Goal: Communication & Community: Share content

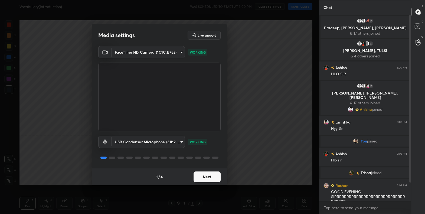
click at [211, 176] on button "Next" at bounding box center [206, 176] width 27 height 11
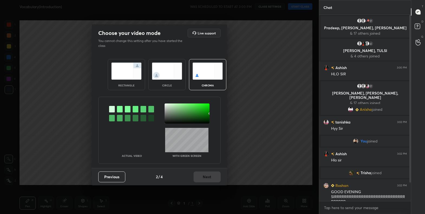
click at [121, 70] on img at bounding box center [126, 70] width 30 height 17
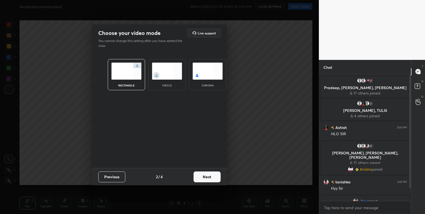
scroll to position [2, 2]
click at [211, 177] on button "Next" at bounding box center [206, 176] width 27 height 11
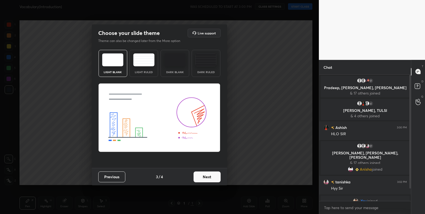
click at [211, 177] on button "Next" at bounding box center [206, 176] width 27 height 11
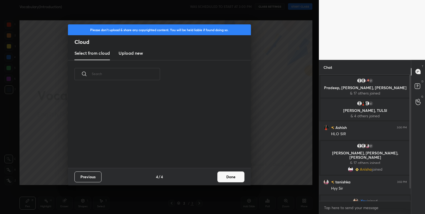
scroll to position [2, 3]
click at [228, 179] on button "Done" at bounding box center [230, 176] width 27 height 11
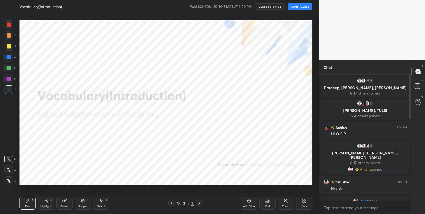
click at [303, 4] on button "START CLASS" at bounding box center [300, 6] width 24 height 6
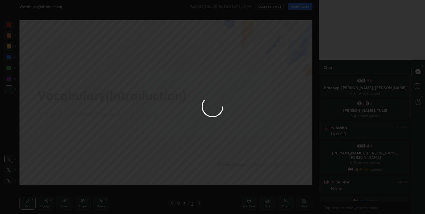
type textarea "x"
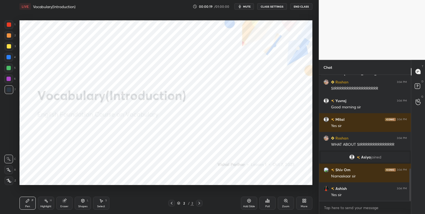
scroll to position [381, 0]
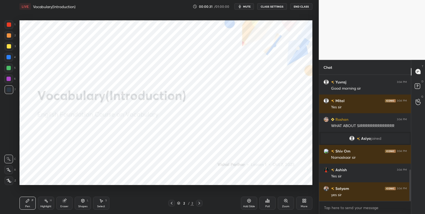
click at [8, 180] on icon at bounding box center [9, 180] width 4 height 3
drag, startPoint x: 11, startPoint y: 26, endPoint x: 14, endPoint y: 27, distance: 2.9
click at [11, 26] on div at bounding box center [9, 24] width 9 height 9
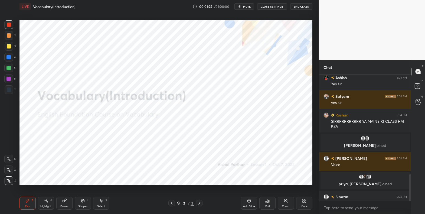
scroll to position [467, 0]
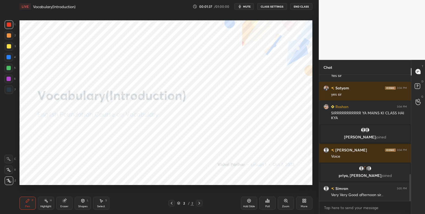
click at [269, 203] on div "Poll" at bounding box center [267, 202] width 16 height 13
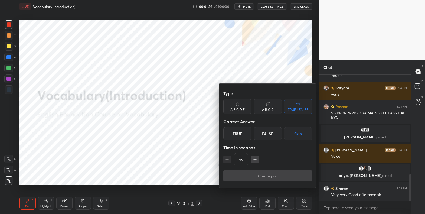
click at [299, 131] on button "Skip" at bounding box center [298, 133] width 28 height 13
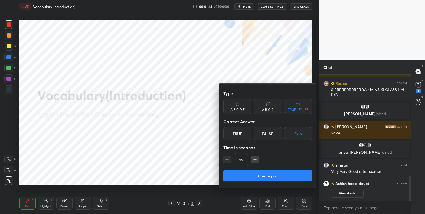
scroll to position [494, 0]
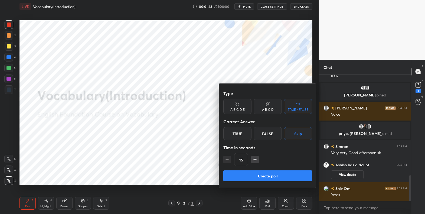
click at [164, 156] on div at bounding box center [212, 107] width 425 height 214
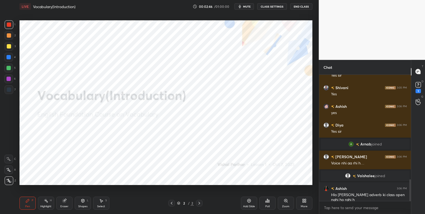
scroll to position [620, 0]
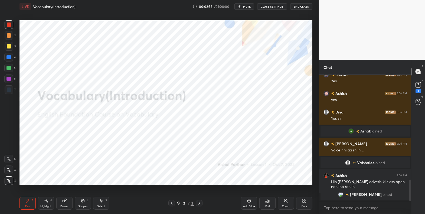
drag, startPoint x: 8, startPoint y: 57, endPoint x: 14, endPoint y: 60, distance: 6.8
click at [8, 57] on div at bounding box center [8, 57] width 4 height 4
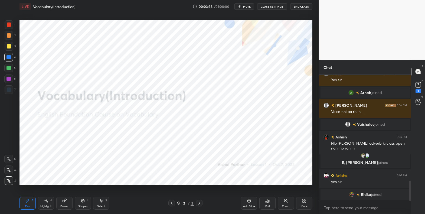
scroll to position [666, 0]
click at [8, 79] on div at bounding box center [8, 79] width 4 height 4
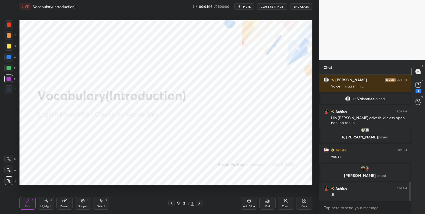
scroll to position [693, 0]
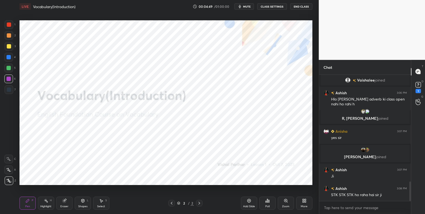
drag, startPoint x: 11, startPoint y: 58, endPoint x: 13, endPoint y: 63, distance: 5.2
click at [11, 58] on div at bounding box center [8, 57] width 9 height 9
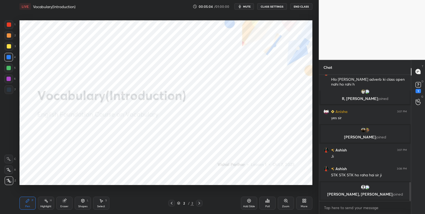
scroll to position [705, 0]
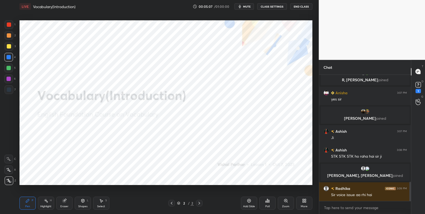
click at [266, 6] on button "CLASS SETTINGS" at bounding box center [272, 6] width 30 height 6
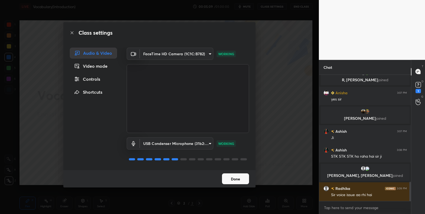
click at [239, 179] on button "Done" at bounding box center [235, 178] width 27 height 11
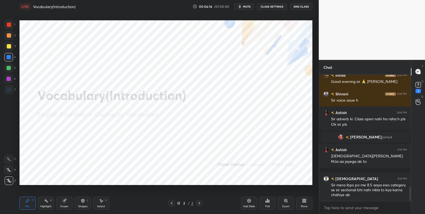
scroll to position [1015, 0]
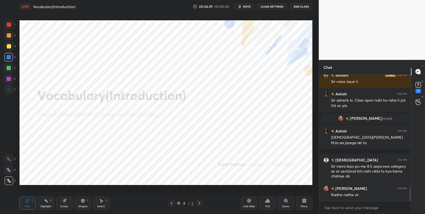
click at [248, 201] on icon at bounding box center [249, 200] width 4 height 4
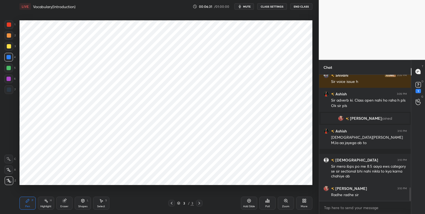
scroll to position [1039, 0]
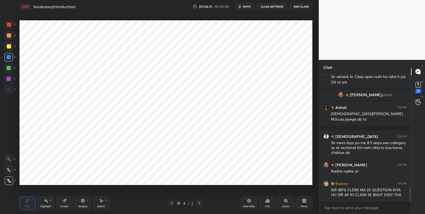
click at [302, 202] on icon at bounding box center [304, 200] width 4 height 4
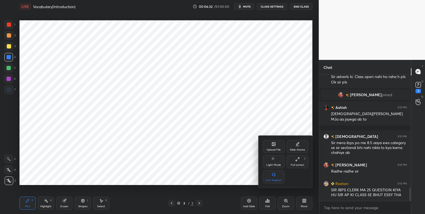
click at [274, 150] on div "Upload File" at bounding box center [273, 149] width 14 height 3
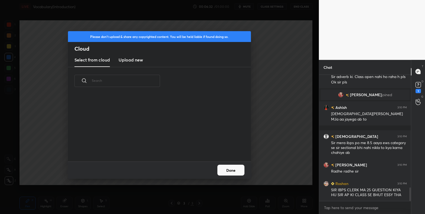
scroll to position [67, 174]
click at [130, 57] on h3 "Upload new" at bounding box center [130, 60] width 24 height 6
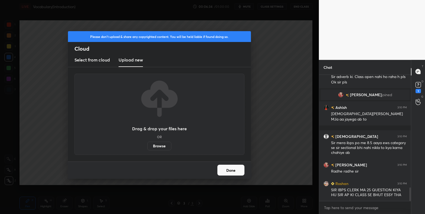
click at [158, 148] on label "Browse" at bounding box center [159, 145] width 24 height 9
click at [147, 148] on input "Browse" at bounding box center [147, 145] width 0 height 9
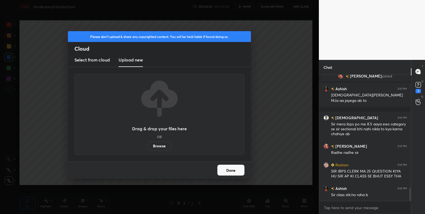
scroll to position [1063, 0]
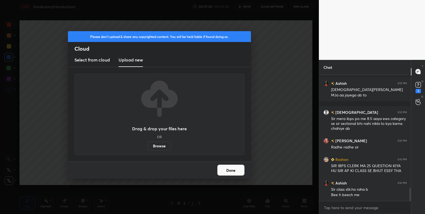
click at [166, 147] on label "Browse" at bounding box center [159, 145] width 24 height 9
click at [147, 147] on input "Browse" at bounding box center [147, 145] width 0 height 9
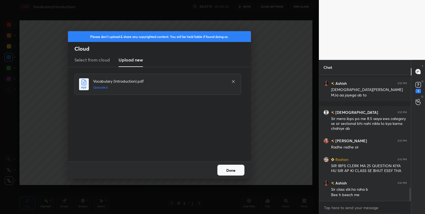
click at [229, 171] on button "Done" at bounding box center [230, 169] width 27 height 11
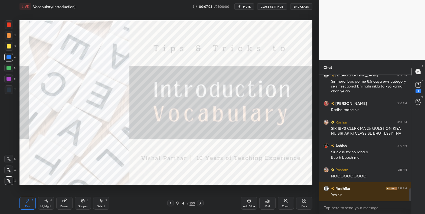
scroll to position [1119, 0]
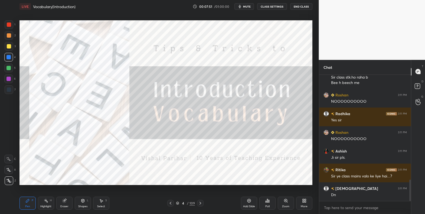
scroll to position [615, 0]
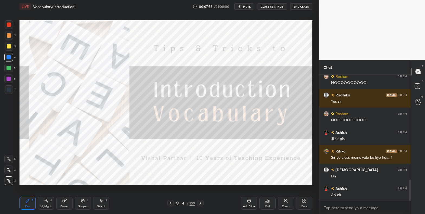
click at [8, 25] on div at bounding box center [9, 24] width 4 height 4
click at [9, 57] on div at bounding box center [8, 57] width 4 height 4
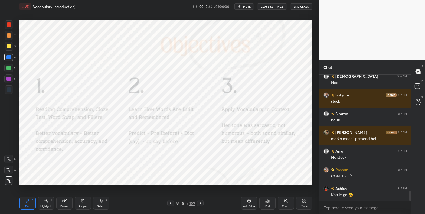
scroll to position [1415, 0]
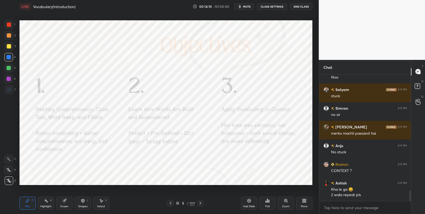
click at [178, 204] on div "5 / 109" at bounding box center [185, 202] width 19 height 5
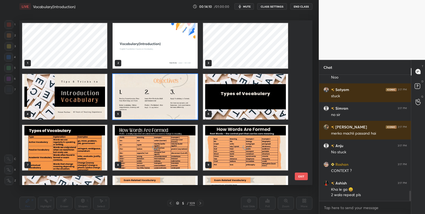
scroll to position [163, 290]
click at [170, 107] on img "grid" at bounding box center [155, 96] width 85 height 45
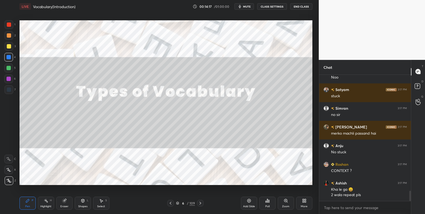
click at [7, 45] on div at bounding box center [9, 46] width 4 height 4
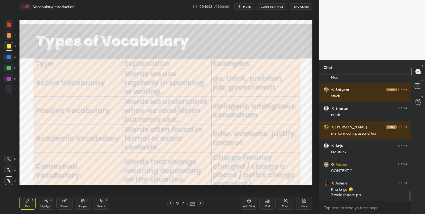
scroll to position [1428, 0]
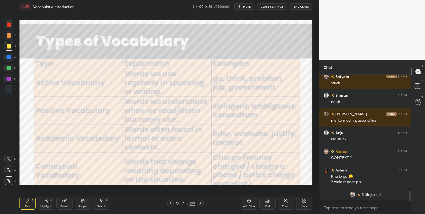
click at [9, 25] on div at bounding box center [9, 24] width 4 height 4
click at [9, 91] on div at bounding box center [9, 89] width 4 height 4
drag, startPoint x: 9, startPoint y: 67, endPoint x: 18, endPoint y: 71, distance: 10.0
click at [9, 67] on div at bounding box center [8, 68] width 4 height 4
drag, startPoint x: 9, startPoint y: 57, endPoint x: 14, endPoint y: 58, distance: 5.5
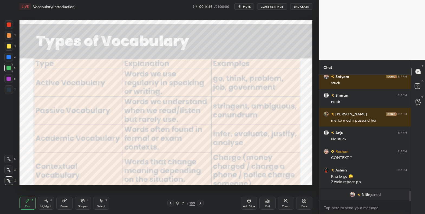
click at [8, 58] on div at bounding box center [8, 57] width 4 height 4
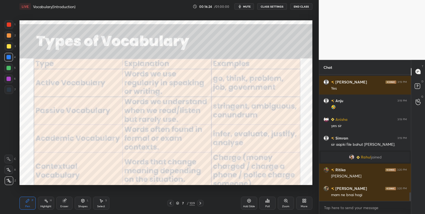
scroll to position [1707, 0]
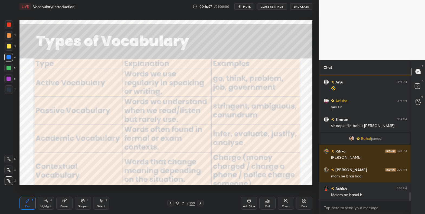
click at [270, 204] on div "Poll" at bounding box center [267, 202] width 16 height 13
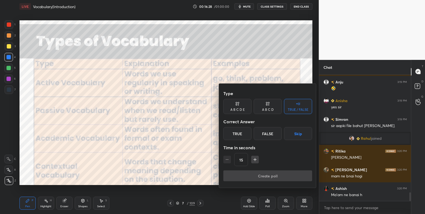
click at [295, 133] on button "Skip" at bounding box center [298, 133] width 28 height 13
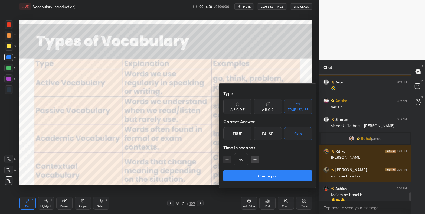
scroll to position [1712, 0]
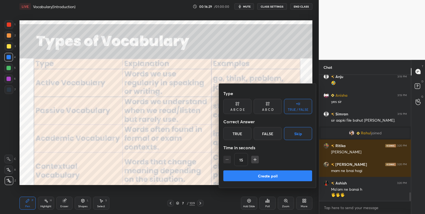
click at [283, 175] on button "Create poll" at bounding box center [267, 175] width 89 height 11
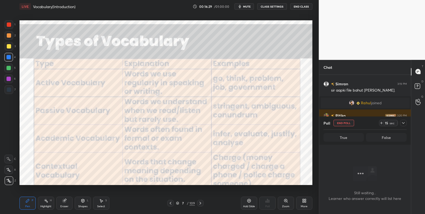
scroll to position [0, 0]
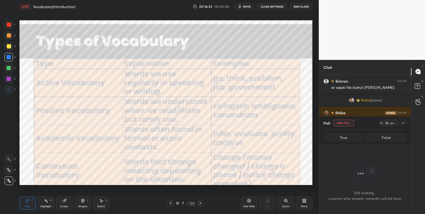
click at [252, 201] on div "Add Slide" at bounding box center [249, 202] width 16 height 13
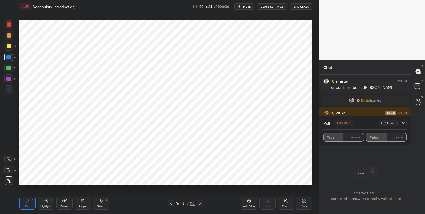
click at [11, 25] on div at bounding box center [9, 24] width 4 height 4
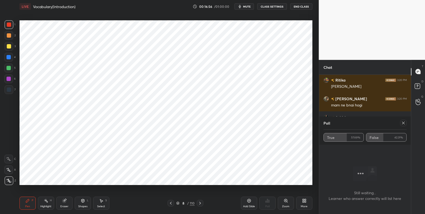
scroll to position [1796, 0]
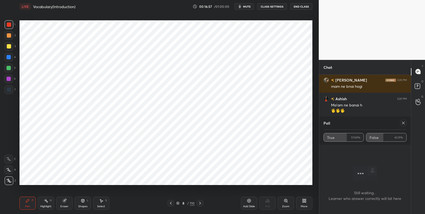
click at [403, 125] on icon at bounding box center [403, 123] width 4 height 4
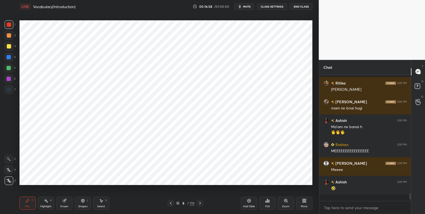
scroll to position [2, 2]
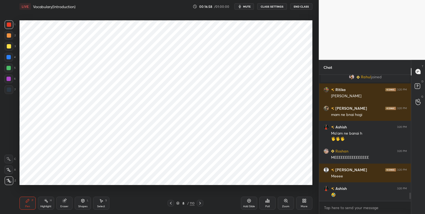
click at [306, 200] on div "More" at bounding box center [304, 202] width 16 height 13
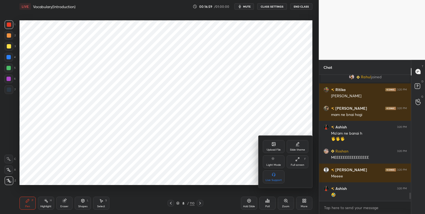
click at [271, 148] on div "Upload File" at bounding box center [273, 149] width 14 height 3
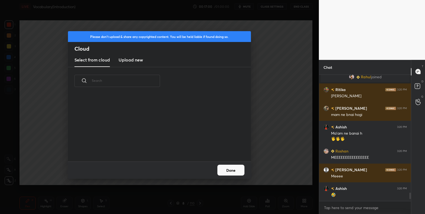
scroll to position [67, 174]
click at [137, 60] on h3 "Upload new" at bounding box center [130, 60] width 24 height 6
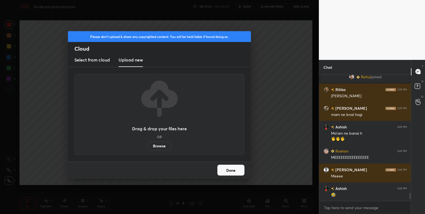
click at [159, 142] on label "Browse" at bounding box center [159, 145] width 24 height 9
click at [147, 142] on input "Browse" at bounding box center [147, 145] width 0 height 9
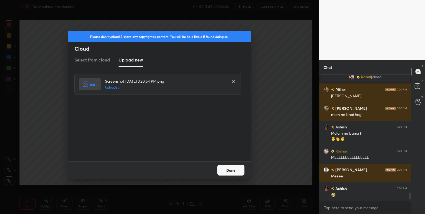
click at [234, 171] on button "Done" at bounding box center [230, 169] width 27 height 11
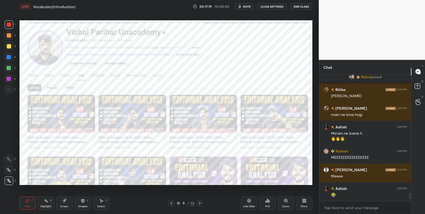
scroll to position [1781, 0]
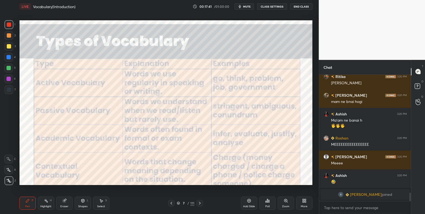
click at [9, 56] on div at bounding box center [8, 57] width 4 height 4
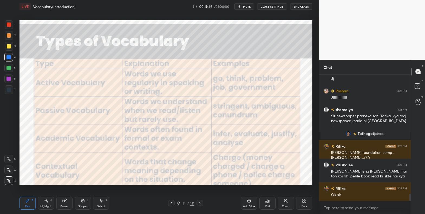
scroll to position [2055, 0]
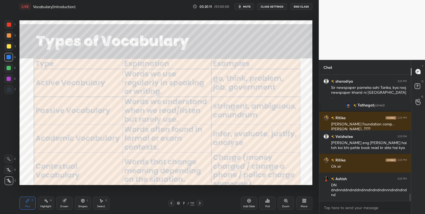
click at [179, 204] on icon at bounding box center [178, 202] width 3 height 3
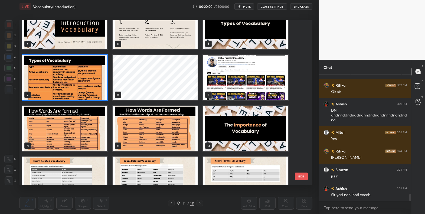
scroll to position [2149, 0]
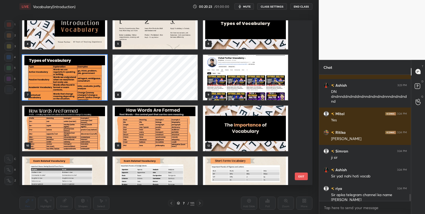
click at [225, 76] on img "grid" at bounding box center [245, 76] width 85 height 45
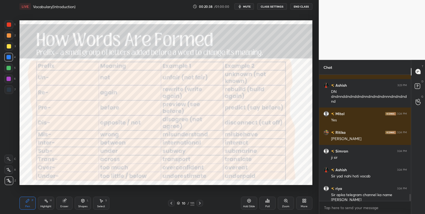
click at [9, 49] on div at bounding box center [9, 46] width 9 height 9
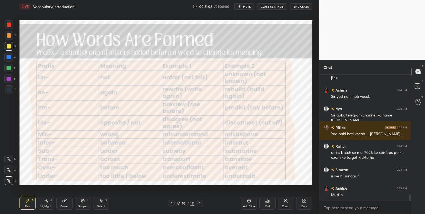
scroll to position [2247, 0]
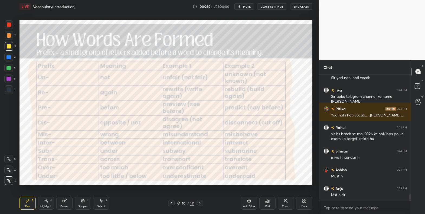
click at [10, 24] on div at bounding box center [9, 24] width 4 height 4
drag, startPoint x: 9, startPoint y: 58, endPoint x: 18, endPoint y: 64, distance: 10.3
click at [9, 58] on div at bounding box center [8, 57] width 4 height 4
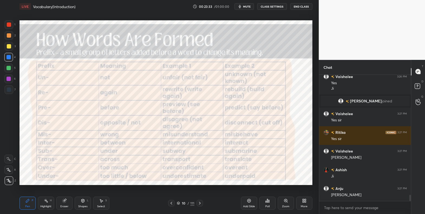
scroll to position [2403, 0]
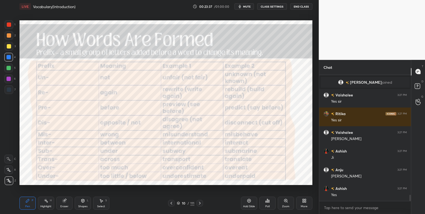
click at [178, 203] on icon at bounding box center [178, 202] width 3 height 3
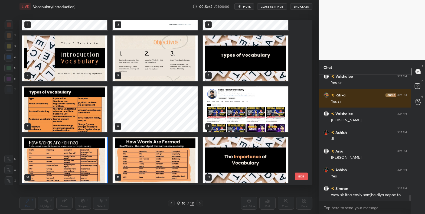
scroll to position [2440, 0]
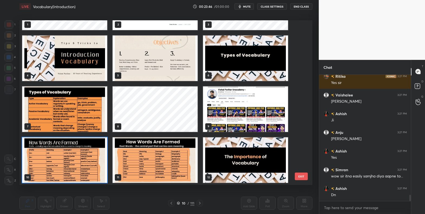
click at [88, 164] on img "grid" at bounding box center [64, 159] width 85 height 45
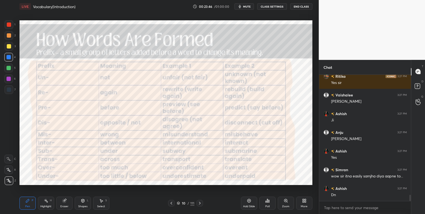
drag, startPoint x: 88, startPoint y: 164, endPoint x: 91, endPoint y: 165, distance: 3.3
click at [88, 164] on img "grid" at bounding box center [64, 159] width 85 height 45
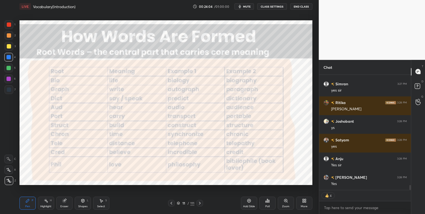
scroll to position [2581, 0]
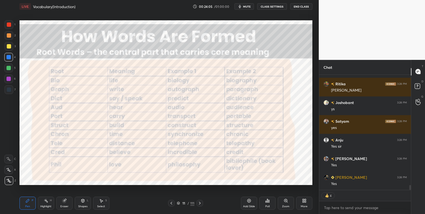
click at [9, 46] on div at bounding box center [9, 46] width 4 height 4
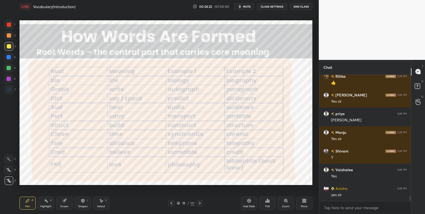
scroll to position [2799, 0]
drag, startPoint x: 9, startPoint y: 57, endPoint x: 13, endPoint y: 62, distance: 6.3
click at [9, 57] on div at bounding box center [8, 57] width 4 height 4
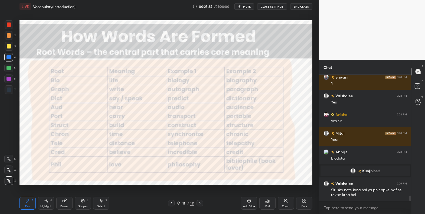
scroll to position [2786, 0]
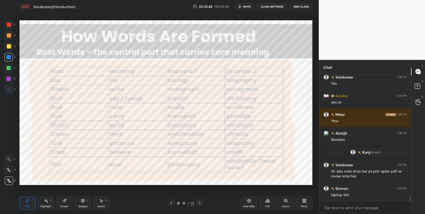
click at [312, 95] on div "Setting up your live class Poll for secs No correct answer Start poll" at bounding box center [165, 102] width 297 height 179
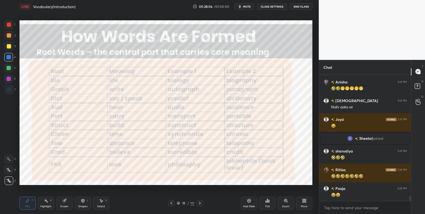
scroll to position [3050, 0]
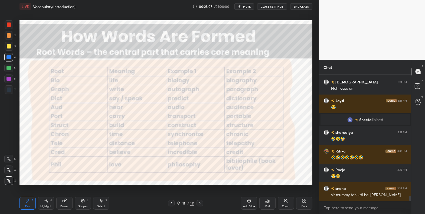
drag, startPoint x: 67, startPoint y: 202, endPoint x: 66, endPoint y: 190, distance: 11.9
click at [66, 203] on div "Eraser" at bounding box center [64, 202] width 16 height 13
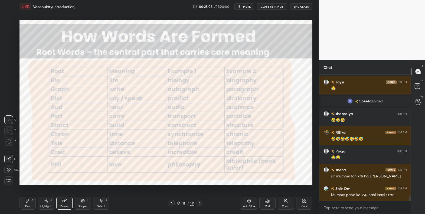
scroll to position [3106, 0]
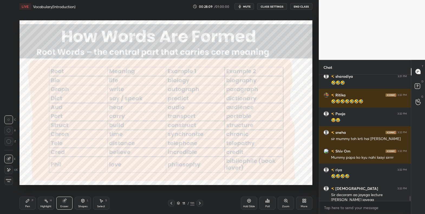
drag, startPoint x: 11, startPoint y: 139, endPoint x: 19, endPoint y: 134, distance: 9.5
click at [11, 140] on div at bounding box center [9, 141] width 9 height 9
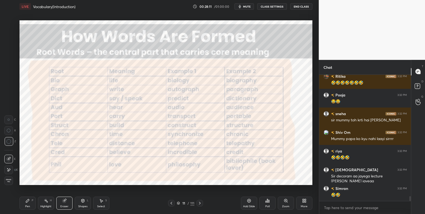
click at [15, 151] on div "1 2 3 4 5 6 7 C X Z C X Z E E Erase all H H LIVE Vocabulary(Introduction) 00:28…" at bounding box center [157, 107] width 314 height 214
click at [28, 200] on icon at bounding box center [27, 200] width 3 height 3
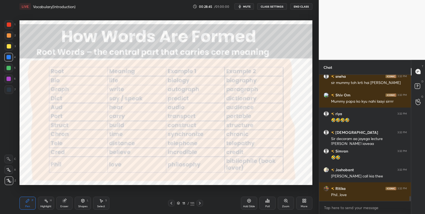
scroll to position [3181, 0]
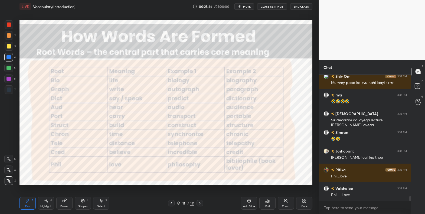
click at [179, 204] on icon at bounding box center [178, 202] width 3 height 3
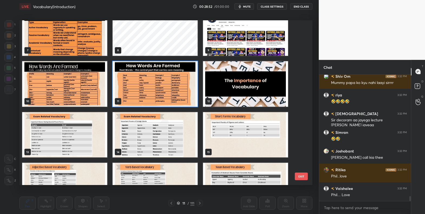
scroll to position [115, 0]
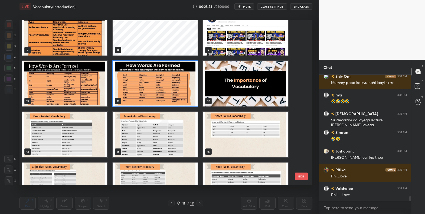
click at [183, 84] on img "grid" at bounding box center [155, 83] width 85 height 45
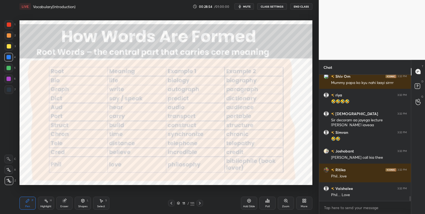
click at [183, 84] on img "grid" at bounding box center [155, 83] width 85 height 45
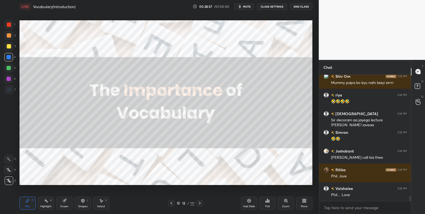
scroll to position [3199, 0]
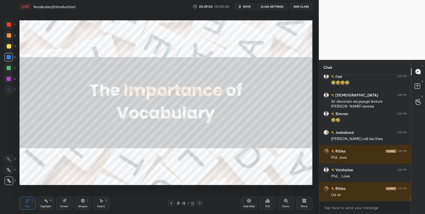
click at [9, 47] on div at bounding box center [9, 46] width 4 height 4
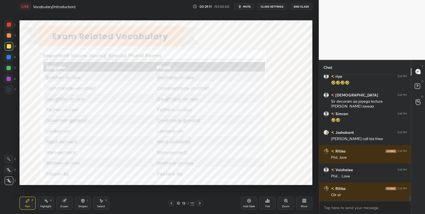
drag, startPoint x: 8, startPoint y: 25, endPoint x: 15, endPoint y: 28, distance: 7.0
click at [8, 25] on div at bounding box center [9, 24] width 4 height 4
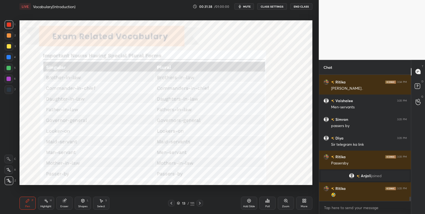
scroll to position [3518, 0]
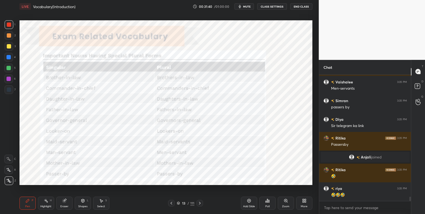
click at [178, 203] on icon at bounding box center [178, 202] width 3 height 3
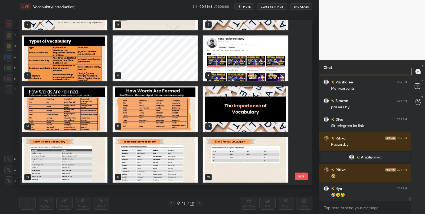
scroll to position [3537, 0]
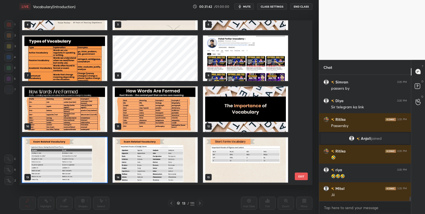
click at [79, 165] on img "grid" at bounding box center [64, 159] width 85 height 45
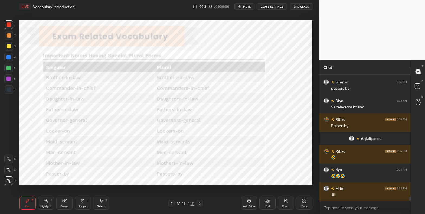
click at [79, 165] on img "grid" at bounding box center [64, 159] width 85 height 45
click at [199, 203] on icon at bounding box center [199, 203] width 4 height 4
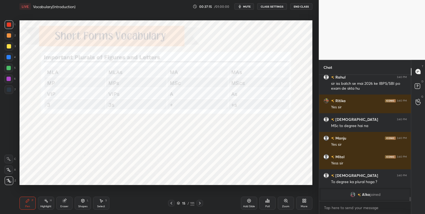
scroll to position [3791, 0]
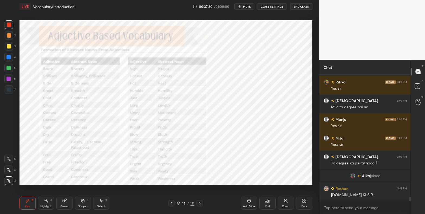
click at [286, 202] on icon at bounding box center [285, 200] width 3 height 3
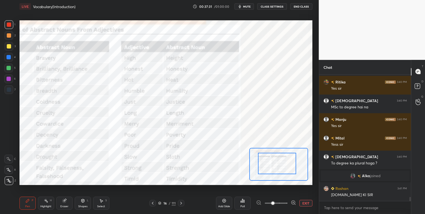
drag, startPoint x: 279, startPoint y: 165, endPoint x: 260, endPoint y: 164, distance: 18.4
drag, startPoint x: 258, startPoint y: 162, endPoint x: 253, endPoint y: 163, distance: 4.6
click at [258, 163] on div at bounding box center [277, 163] width 38 height 21
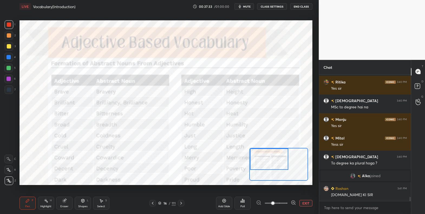
drag, startPoint x: 268, startPoint y: 163, endPoint x: 265, endPoint y: 157, distance: 5.6
click at [266, 157] on div at bounding box center [269, 158] width 38 height 21
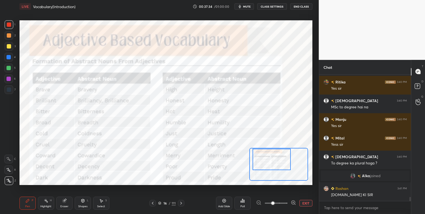
click at [273, 157] on div at bounding box center [271, 159] width 38 height 21
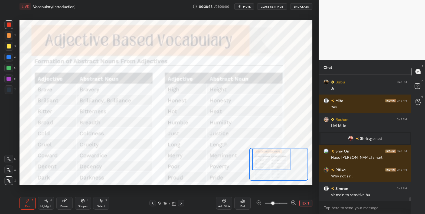
scroll to position [4142, 0]
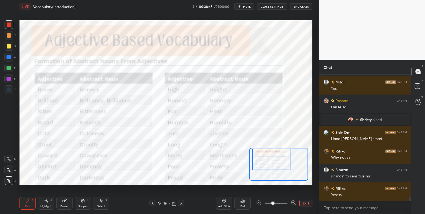
click at [305, 204] on button "EXIT" at bounding box center [305, 203] width 13 height 6
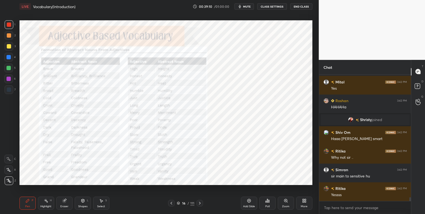
click at [9, 57] on div at bounding box center [8, 57] width 4 height 4
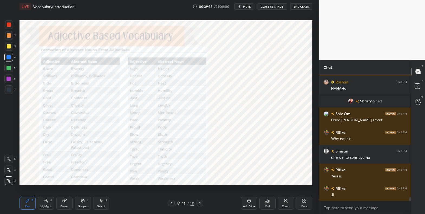
scroll to position [4179, 0]
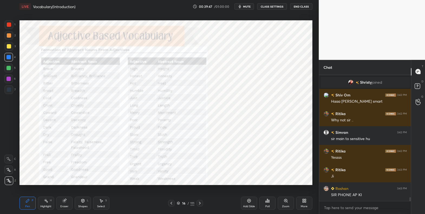
click at [286, 203] on div "Zoom" at bounding box center [286, 202] width 16 height 13
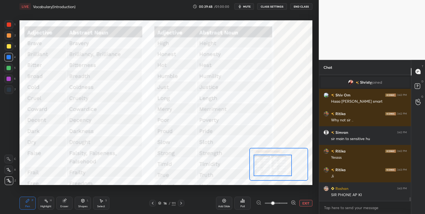
drag, startPoint x: 267, startPoint y: 168, endPoint x: 271, endPoint y: 169, distance: 3.8
click at [261, 170] on div at bounding box center [272, 164] width 38 height 21
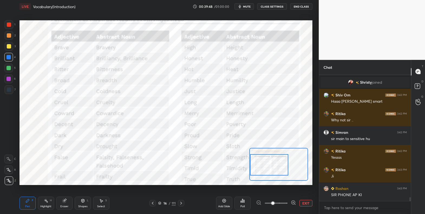
click at [266, 166] on div at bounding box center [269, 164] width 38 height 21
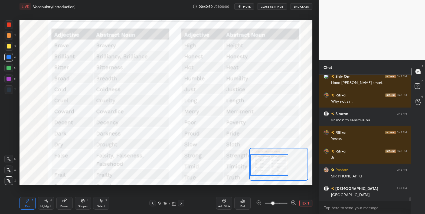
scroll to position [4217, 0]
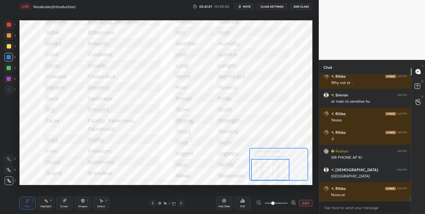
drag, startPoint x: 261, startPoint y: 167, endPoint x: 263, endPoint y: 173, distance: 6.6
click at [263, 173] on div at bounding box center [270, 169] width 38 height 21
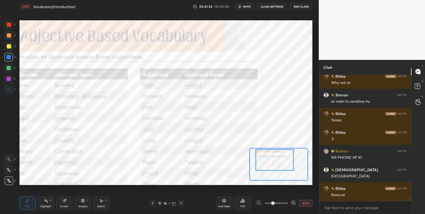
drag, startPoint x: 278, startPoint y: 168, endPoint x: 282, endPoint y: 160, distance: 9.3
click at [281, 162] on div at bounding box center [274, 159] width 38 height 21
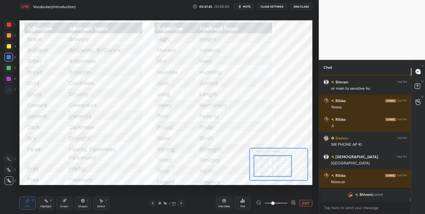
drag, startPoint x: 267, startPoint y: 165, endPoint x: 265, endPoint y: 168, distance: 3.8
click at [265, 168] on div at bounding box center [272, 165] width 38 height 21
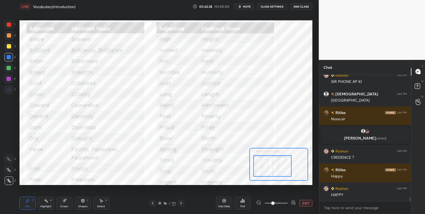
scroll to position [4264, 0]
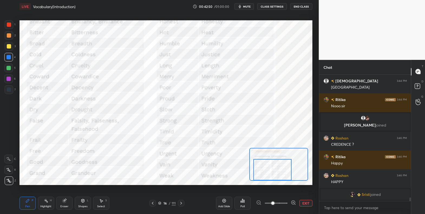
drag, startPoint x: 275, startPoint y: 168, endPoint x: 275, endPoint y: 177, distance: 8.7
click at [275, 178] on div at bounding box center [272, 169] width 38 height 21
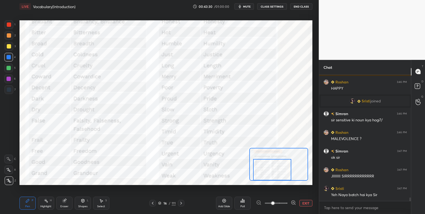
scroll to position [4355, 0]
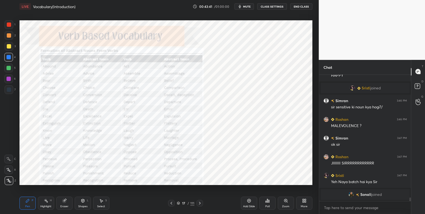
click at [286, 202] on icon at bounding box center [285, 200] width 4 height 4
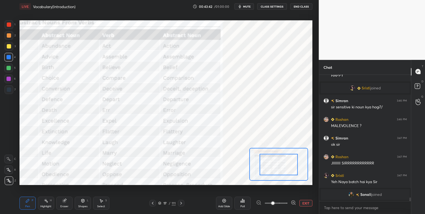
drag, startPoint x: 282, startPoint y: 168, endPoint x: 270, endPoint y: 166, distance: 12.6
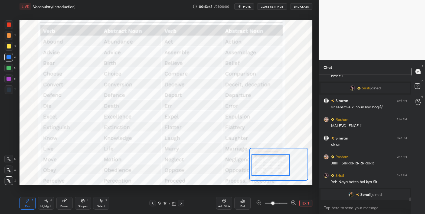
drag, startPoint x: 270, startPoint y: 166, endPoint x: 268, endPoint y: 167, distance: 2.8
click at [265, 167] on div at bounding box center [270, 164] width 38 height 21
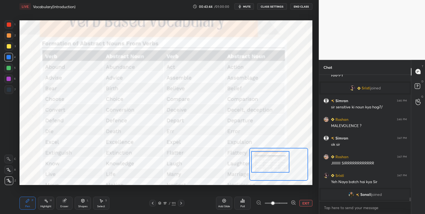
drag, startPoint x: 269, startPoint y: 167, endPoint x: 271, endPoint y: 163, distance: 4.6
click at [269, 165] on div at bounding box center [270, 161] width 38 height 21
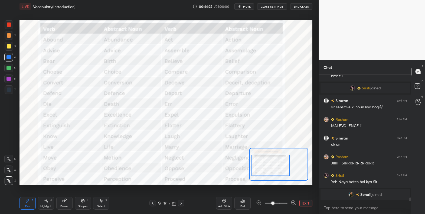
drag, startPoint x: 259, startPoint y: 164, endPoint x: 254, endPoint y: 168, distance: 6.7
click at [260, 168] on div at bounding box center [270, 164] width 38 height 21
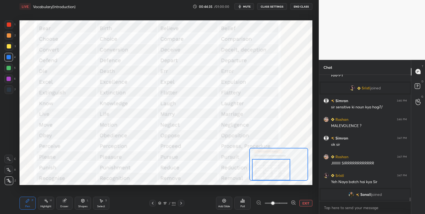
drag, startPoint x: 269, startPoint y: 166, endPoint x: 269, endPoint y: 170, distance: 4.6
click at [269, 171] on div at bounding box center [271, 169] width 38 height 21
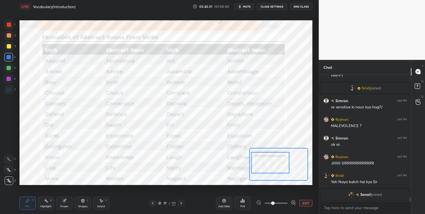
drag, startPoint x: 264, startPoint y: 167, endPoint x: 264, endPoint y: 159, distance: 8.1
click at [263, 160] on div at bounding box center [270, 162] width 38 height 21
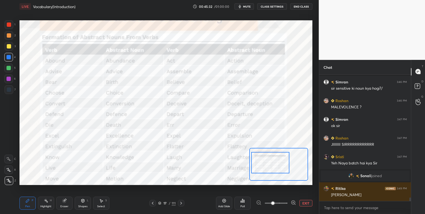
scroll to position [4349, 0]
click at [301, 203] on button "EXIT" at bounding box center [305, 203] width 13 height 6
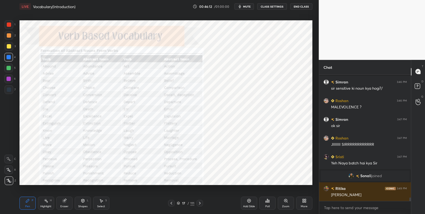
scroll to position [4367, 0]
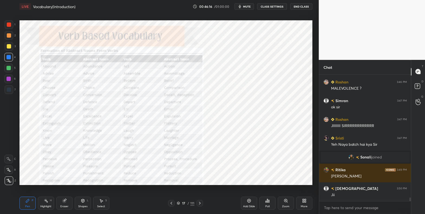
click at [179, 204] on icon at bounding box center [178, 202] width 3 height 3
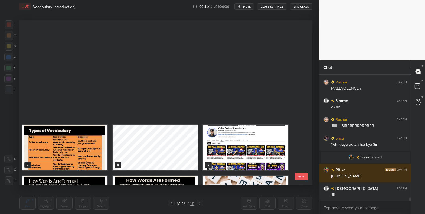
scroll to position [163, 290]
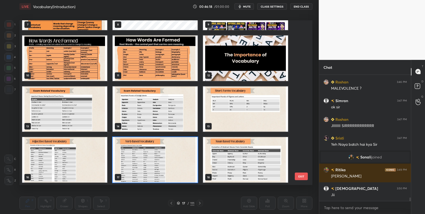
click at [233, 161] on img "grid" at bounding box center [245, 159] width 85 height 45
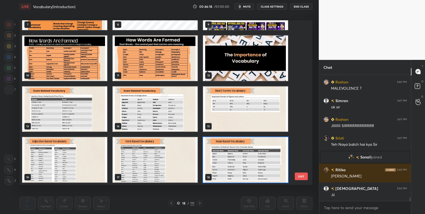
click at [233, 161] on img "grid" at bounding box center [245, 159] width 85 height 45
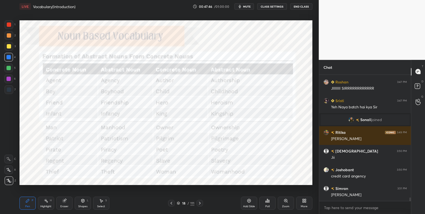
scroll to position [4423, 0]
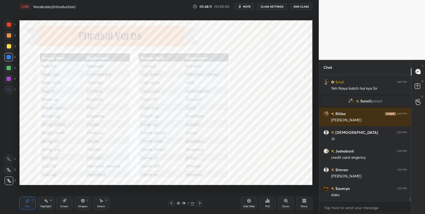
click at [179, 202] on icon at bounding box center [178, 202] width 3 height 3
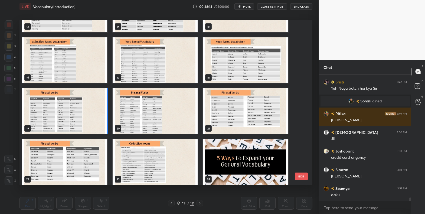
scroll to position [242, 0]
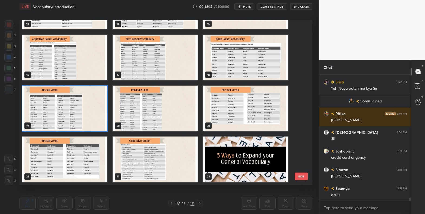
click at [95, 104] on img "grid" at bounding box center [64, 107] width 85 height 45
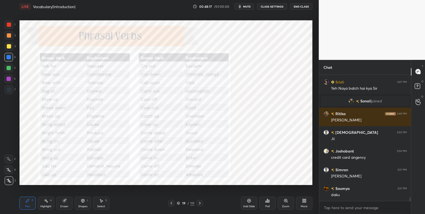
scroll to position [4442, 0]
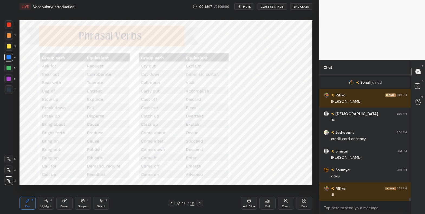
click at [288, 203] on div "Zoom" at bounding box center [286, 202] width 16 height 13
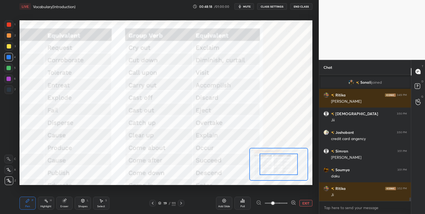
scroll to position [4461, 0]
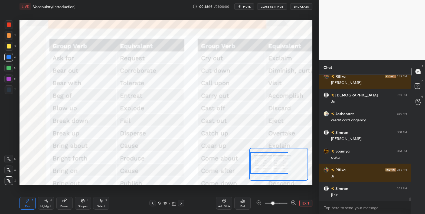
drag, startPoint x: 272, startPoint y: 166, endPoint x: 253, endPoint y: 164, distance: 18.5
click at [253, 164] on div at bounding box center [269, 162] width 38 height 21
click at [280, 201] on span at bounding box center [276, 203] width 23 height 8
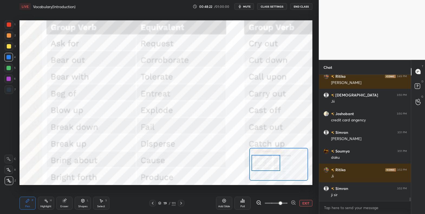
drag, startPoint x: 266, startPoint y: 161, endPoint x: 263, endPoint y: 162, distance: 3.5
click at [263, 162] on div at bounding box center [265, 163] width 29 height 16
click at [279, 203] on span at bounding box center [280, 202] width 3 height 3
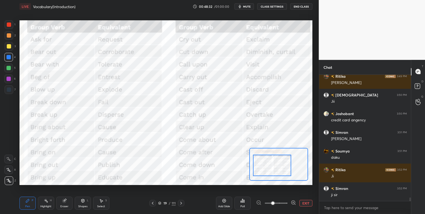
drag, startPoint x: 274, startPoint y: 173, endPoint x: 277, endPoint y: 175, distance: 3.8
click at [277, 175] on div at bounding box center [272, 164] width 38 height 21
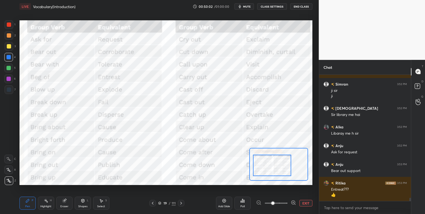
scroll to position [4578, 0]
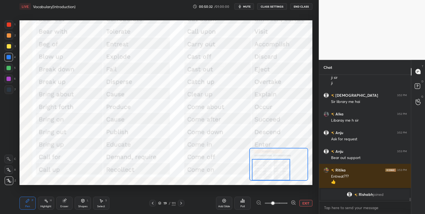
drag, startPoint x: 279, startPoint y: 163, endPoint x: 284, endPoint y: 166, distance: 6.1
click at [276, 171] on div at bounding box center [271, 169] width 38 height 21
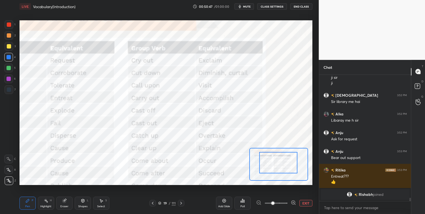
drag, startPoint x: 264, startPoint y: 161, endPoint x: 270, endPoint y: 157, distance: 7.0
click at [270, 159] on div at bounding box center [278, 162] width 38 height 21
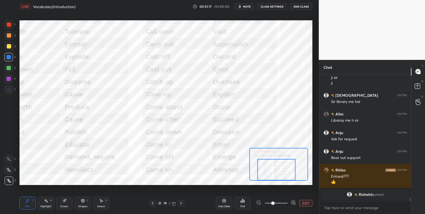
drag, startPoint x: 271, startPoint y: 159, endPoint x: 270, endPoint y: 167, distance: 8.3
click at [270, 167] on div at bounding box center [276, 169] width 38 height 21
click at [306, 201] on button "EXIT" at bounding box center [305, 203] width 13 height 6
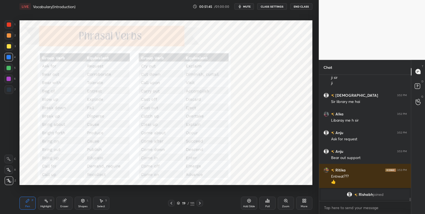
click at [282, 205] on div "Zoom" at bounding box center [285, 206] width 7 height 3
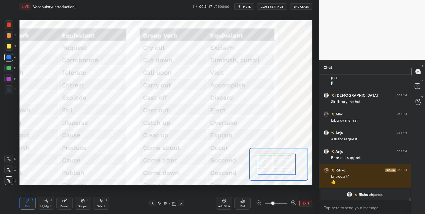
drag, startPoint x: 270, startPoint y: 163, endPoint x: 261, endPoint y: 164, distance: 9.5
click at [258, 163] on div at bounding box center [277, 163] width 38 height 21
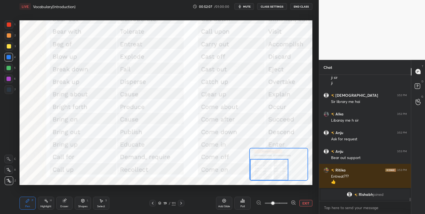
drag, startPoint x: 266, startPoint y: 171, endPoint x: 265, endPoint y: 180, distance: 8.5
click at [266, 180] on div at bounding box center [269, 169] width 38 height 21
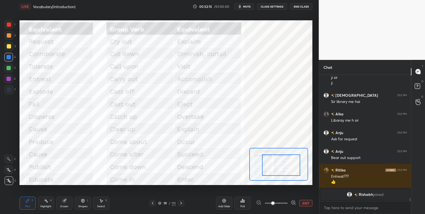
drag, startPoint x: 263, startPoint y: 171, endPoint x: 274, endPoint y: 166, distance: 12.7
click at [274, 167] on div at bounding box center [281, 164] width 38 height 21
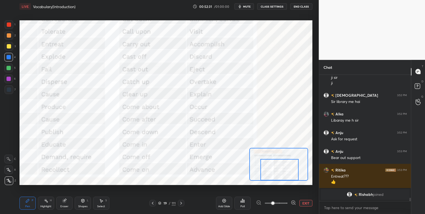
drag, startPoint x: 281, startPoint y: 167, endPoint x: 279, endPoint y: 173, distance: 6.8
click at [279, 174] on div at bounding box center [279, 169] width 38 height 21
click at [302, 203] on button "EXIT" at bounding box center [305, 203] width 13 height 6
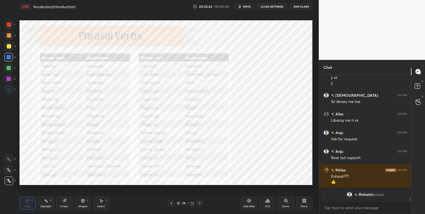
click at [179, 202] on icon at bounding box center [178, 202] width 3 height 3
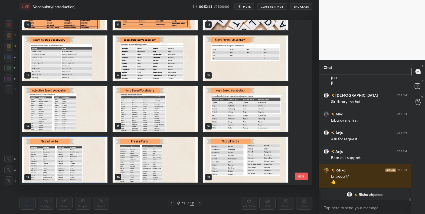
scroll to position [4529, 0]
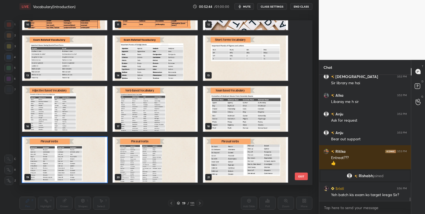
click at [78, 159] on img "grid" at bounding box center [64, 159] width 85 height 45
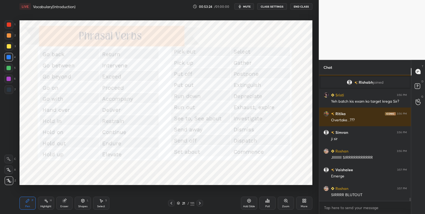
scroll to position [4641, 0]
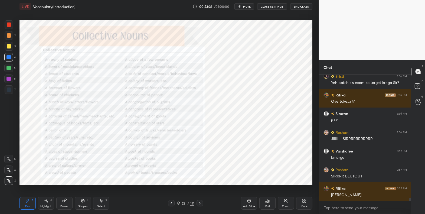
click at [281, 199] on div "Zoom" at bounding box center [286, 202] width 16 height 13
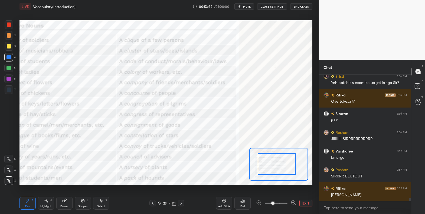
click at [258, 166] on div at bounding box center [277, 163] width 38 height 21
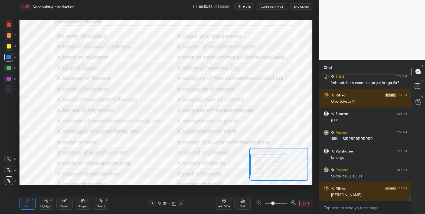
click at [280, 204] on span at bounding box center [276, 203] width 23 height 8
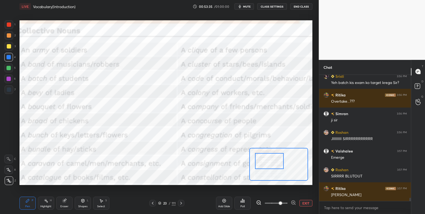
click at [269, 163] on div at bounding box center [269, 161] width 29 height 16
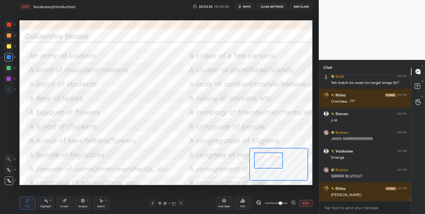
drag, startPoint x: 274, startPoint y: 204, endPoint x: 276, endPoint y: 202, distance: 2.9
click at [274, 204] on span at bounding box center [276, 203] width 23 height 8
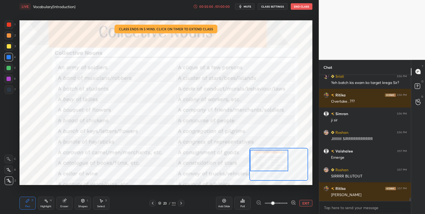
click at [306, 203] on button "EXIT" at bounding box center [305, 203] width 13 height 6
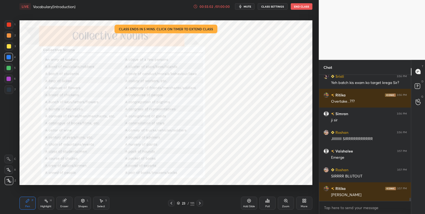
click at [179, 203] on icon at bounding box center [178, 202] width 3 height 3
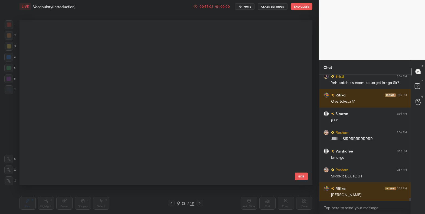
scroll to position [163, 290]
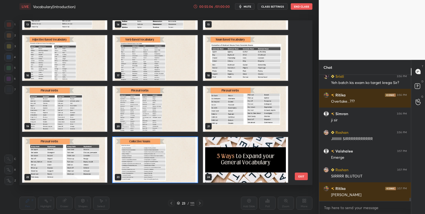
click at [180, 164] on img "grid" at bounding box center [155, 159] width 85 height 45
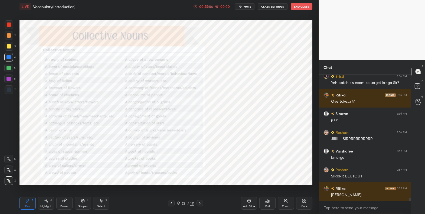
click at [180, 164] on img "grid" at bounding box center [155, 159] width 85 height 45
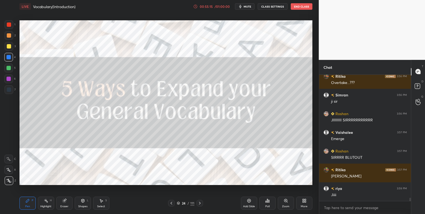
scroll to position [4678, 0]
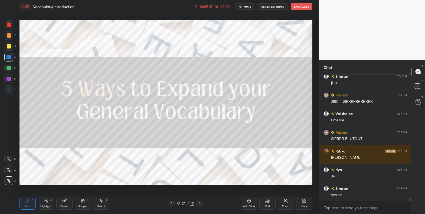
click at [8, 44] on div at bounding box center [9, 46] width 4 height 4
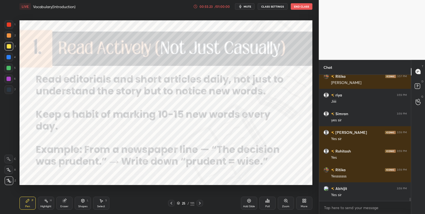
scroll to position [4772, 0]
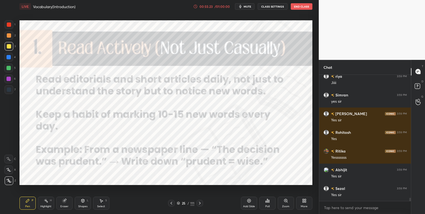
drag, startPoint x: 10, startPoint y: 24, endPoint x: 17, endPoint y: 29, distance: 8.2
click at [10, 25] on div at bounding box center [9, 24] width 4 height 4
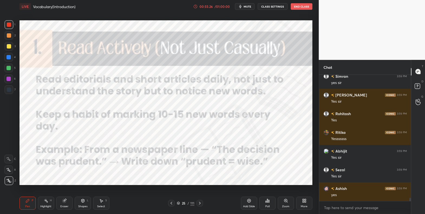
scroll to position [4809, 0]
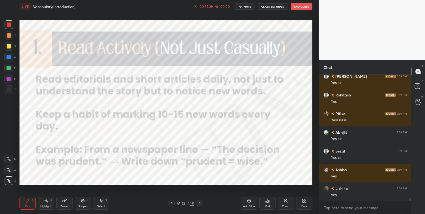
click at [8, 58] on div at bounding box center [8, 57] width 4 height 4
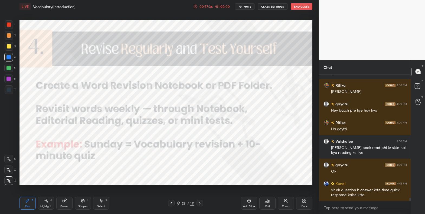
scroll to position [4968, 0]
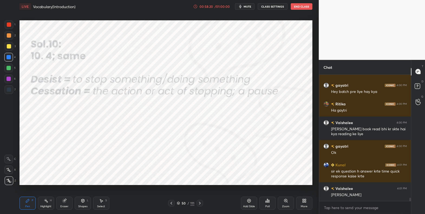
click at [178, 203] on icon at bounding box center [178, 202] width 3 height 1
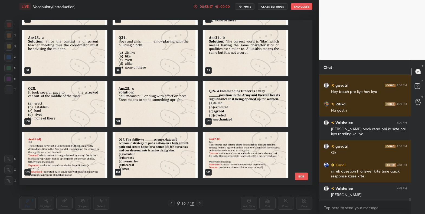
scroll to position [1614, 0]
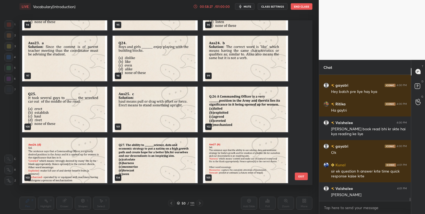
click at [167, 111] on img "grid" at bounding box center [155, 109] width 85 height 45
drag, startPoint x: 167, startPoint y: 111, endPoint x: 214, endPoint y: 110, distance: 46.8
click at [170, 111] on img "grid" at bounding box center [155, 109] width 85 height 45
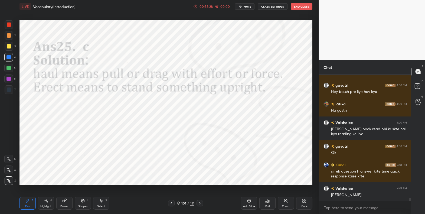
click at [221, 110] on img "grid" at bounding box center [245, 109] width 85 height 45
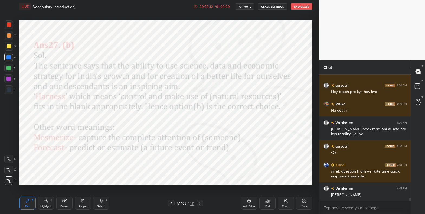
scroll to position [4987, 0]
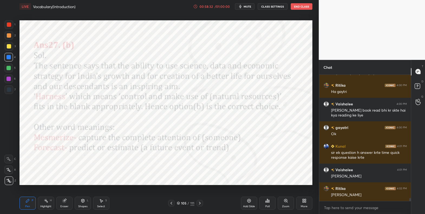
click at [179, 204] on div "105 / 111" at bounding box center [186, 202] width 18 height 5
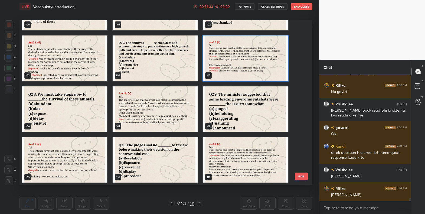
scroll to position [1716, 0]
click at [223, 149] on img "grid" at bounding box center [245, 159] width 85 height 45
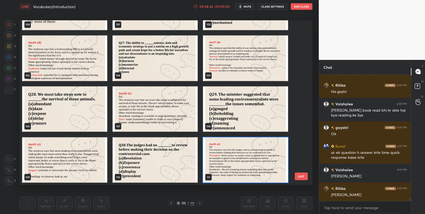
click at [223, 149] on img "grid" at bounding box center [245, 159] width 85 height 45
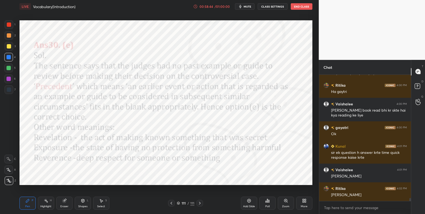
scroll to position [5005, 0]
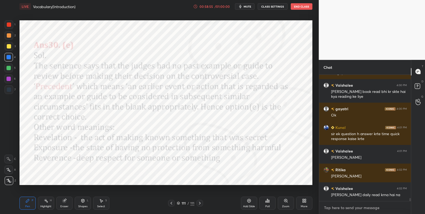
type textarea "x"
click at [342, 206] on textarea at bounding box center [364, 207] width 83 height 9
type textarea "T"
type textarea "x"
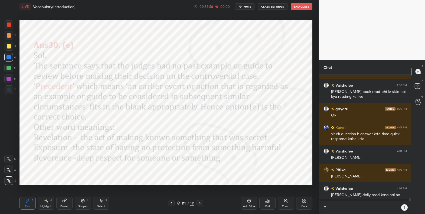
type textarea "Te"
type textarea "x"
type textarea "Te;"
type textarea "x"
type textarea "Te;e"
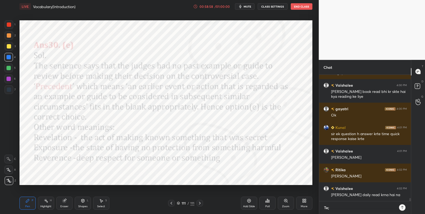
type textarea "x"
type textarea "Te;"
type textarea "x"
type textarea "Te"
type textarea "x"
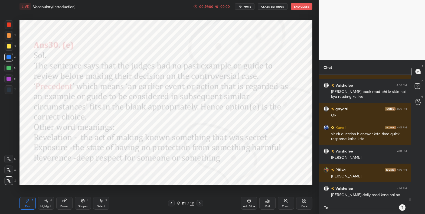
type textarea "Tel"
type textarea "x"
type textarea "Tele"
type textarea "x"
type textarea "Teleg"
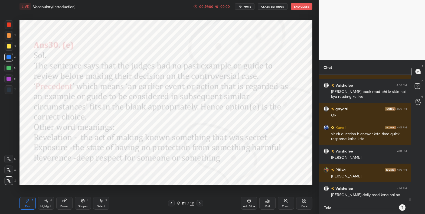
type textarea "x"
type textarea "Telegr"
type textarea "x"
type textarea "Telegra"
type textarea "x"
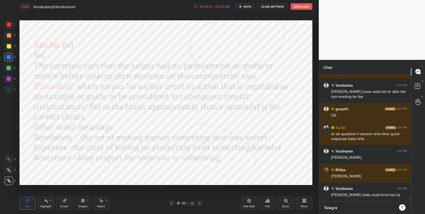
type textarea "Telegram"
type textarea "x"
type textarea "Telegram""
type textarea "x"
type textarea "Telegram"
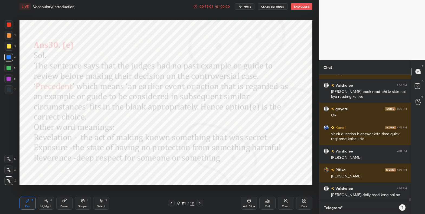
type textarea "x"
type textarea "Telegram:"
type textarea "x"
type textarea "Telegram:"
type textarea "x"
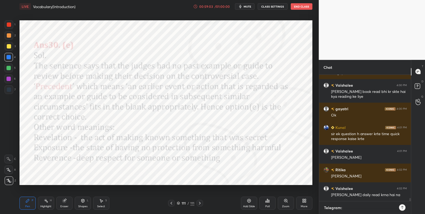
paste textarea "[URL][DOMAIN_NAME]"
type textarea "Telegram: [URL][DOMAIN_NAME]"
type textarea "x"
type textarea "Telegram: [URL][DOMAIN_NAME]"
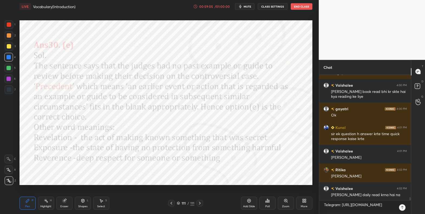
type textarea "x"
click at [404, 207] on icon at bounding box center [402, 207] width 4 height 4
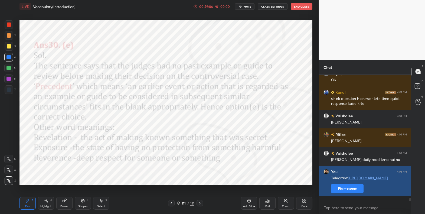
type textarea "x"
click at [355, 193] on button "Pin message" at bounding box center [347, 188] width 32 height 9
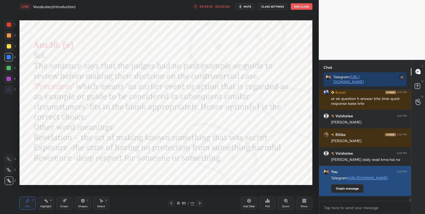
scroll to position [5074, 0]
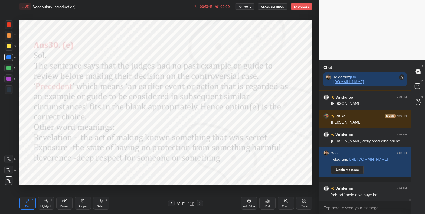
drag, startPoint x: 8, startPoint y: 25, endPoint x: 11, endPoint y: 25, distance: 2.7
click at [8, 25] on div at bounding box center [9, 24] width 4 height 4
click at [192, 9] on div "LIVE Vocabulary(Introduction) 00:59:39 / 01:00:00 mute CLASS SETTINGS End Class" at bounding box center [165, 6] width 293 height 13
click at [195, 6] on icon at bounding box center [195, 6] width 4 height 4
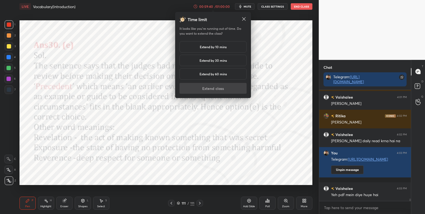
scroll to position [5093, 0]
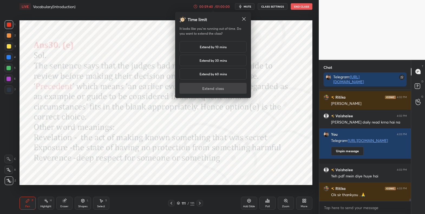
drag, startPoint x: 199, startPoint y: 51, endPoint x: 202, endPoint y: 57, distance: 6.7
click at [200, 50] on div "Extend by 10 mins" at bounding box center [212, 46] width 67 height 11
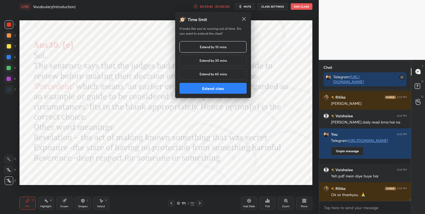
click at [207, 87] on button "Extend class" at bounding box center [212, 88] width 67 height 11
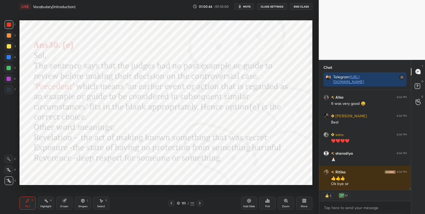
scroll to position [5414, 0]
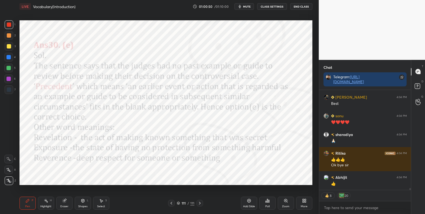
click at [298, 4] on button "End Class" at bounding box center [301, 6] width 22 height 6
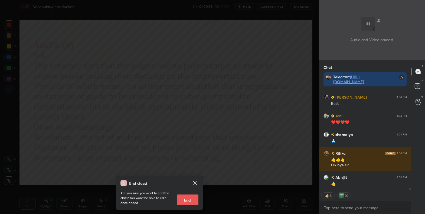
click at [183, 198] on button "End" at bounding box center [188, 199] width 22 height 11
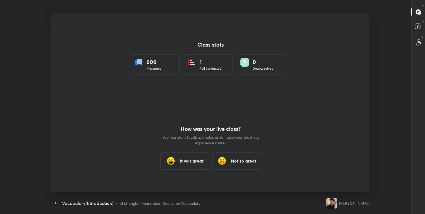
scroll to position [0, 0]
type textarea "x"
